Goal: Browse casually: Explore the website without a specific task or goal

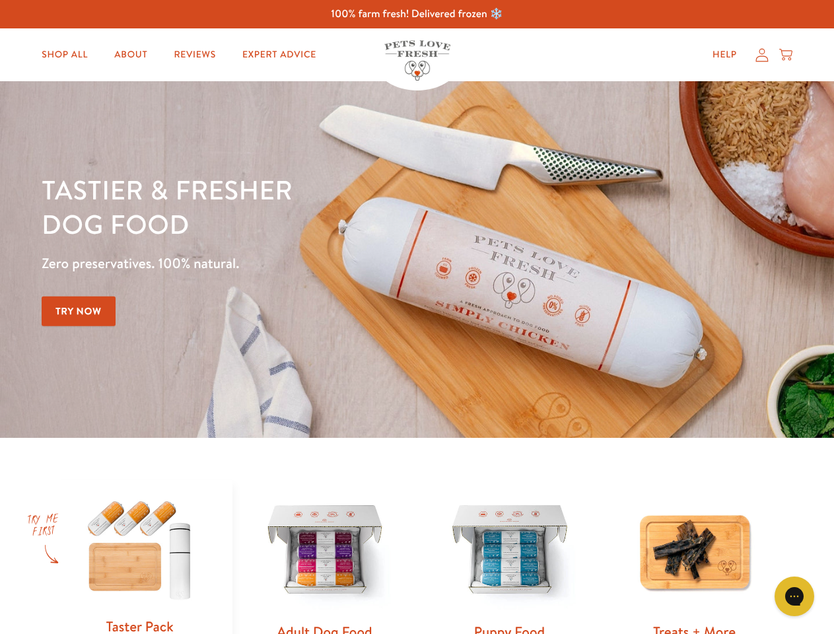
click at [417, 317] on div "Tastier & fresher dog food Zero preservatives. 100% natural. Try Now" at bounding box center [292, 259] width 500 height 174
click at [794, 596] on icon "Gorgias live chat" at bounding box center [794, 596] width 13 height 13
